Goal: Task Accomplishment & Management: Manage account settings

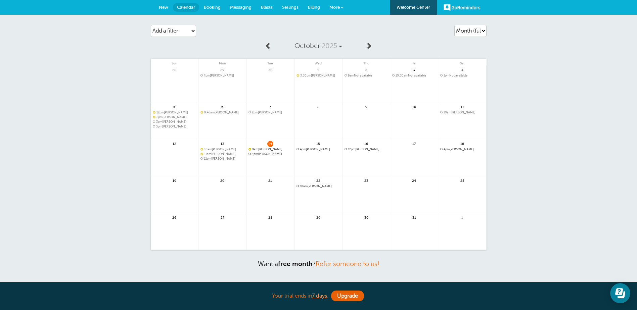
click at [264, 153] on span "4pm Carol Ann Perry - Clinton" at bounding box center [270, 154] width 44 height 4
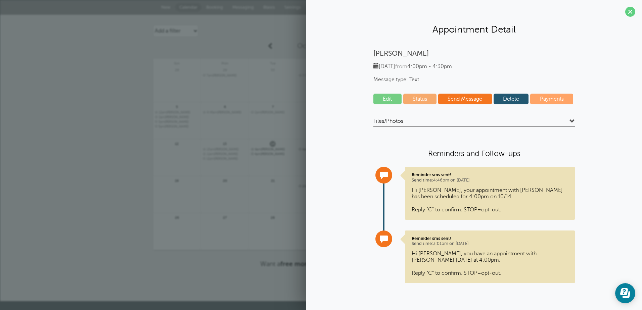
click at [392, 95] on link "Edit" at bounding box center [387, 99] width 28 height 11
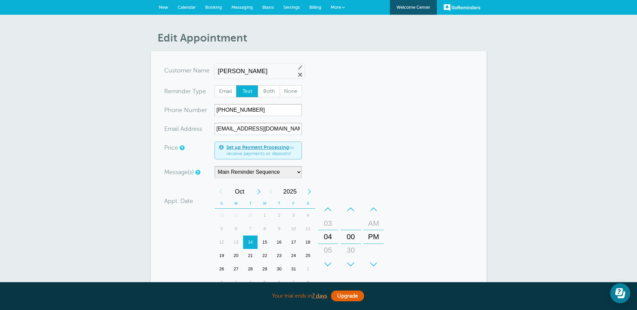
click at [327, 261] on div "+" at bounding box center [328, 264] width 20 height 13
click at [353, 261] on div "+" at bounding box center [351, 264] width 20 height 13
click at [280, 240] on div "16" at bounding box center [279, 242] width 14 height 13
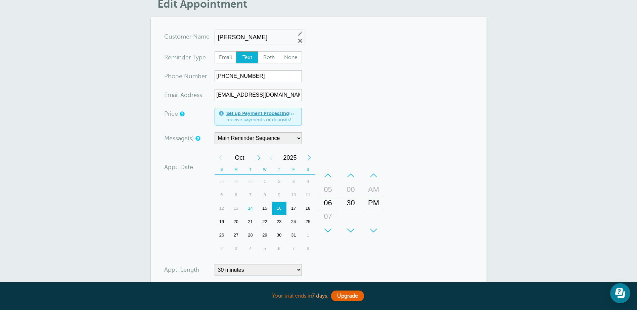
scroll to position [134, 0]
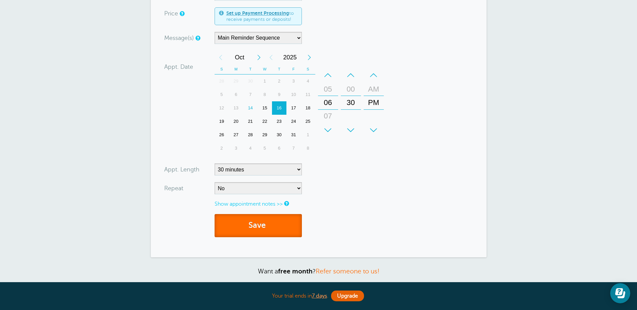
click at [256, 226] on button "Save" at bounding box center [258, 225] width 87 height 23
